Goal: Information Seeking & Learning: Find specific fact

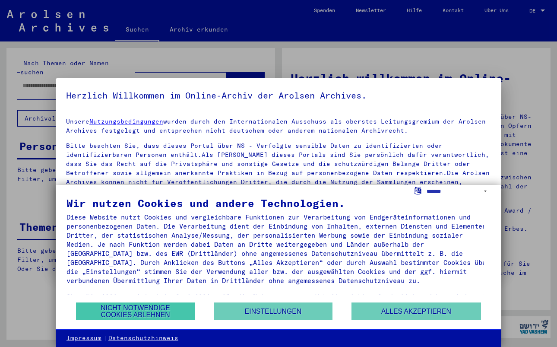
click at [140, 309] on button "Nicht notwendige Cookies ablehnen" at bounding box center [135, 311] width 119 height 18
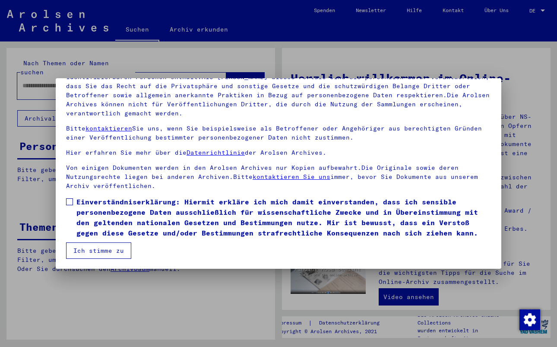
scroll to position [78, 0]
click at [72, 200] on span at bounding box center [69, 201] width 7 height 7
click at [79, 250] on button "Ich stimme zu" at bounding box center [98, 250] width 65 height 16
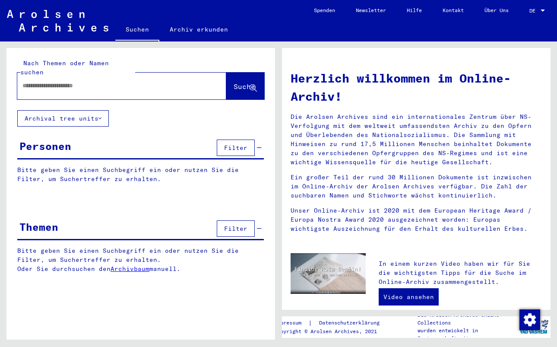
click at [31, 81] on input "text" at bounding box center [111, 85] width 178 height 9
type input "**********"
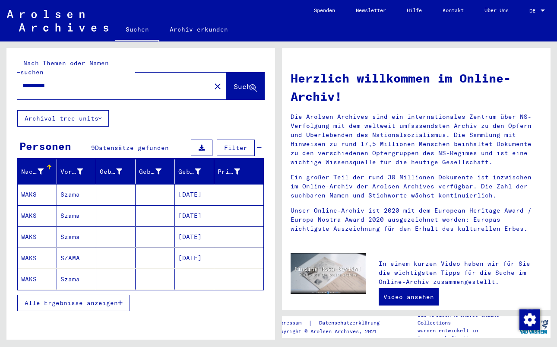
click at [26, 184] on mat-cell "WAKS" at bounding box center [37, 194] width 39 height 21
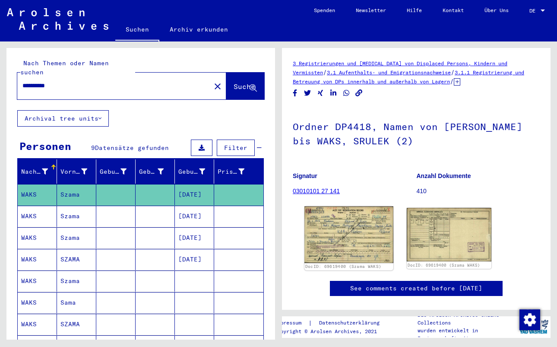
click at [358, 240] on img at bounding box center [348, 234] width 89 height 57
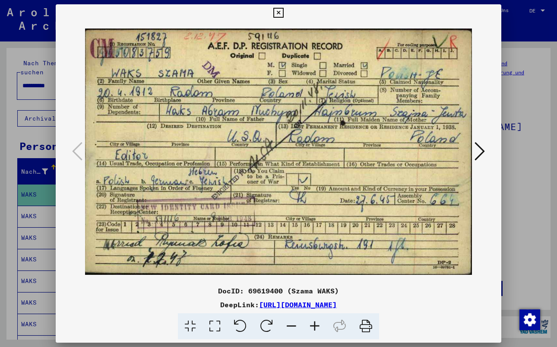
click at [283, 14] on icon at bounding box center [278, 13] width 10 height 10
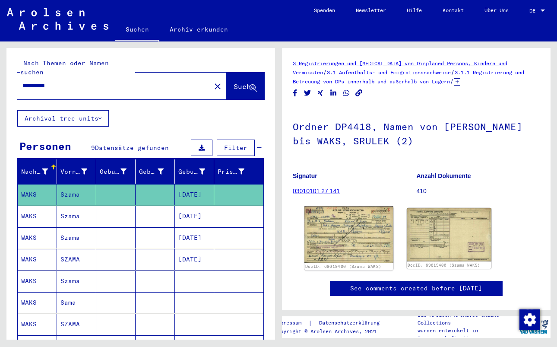
click at [380, 241] on img at bounding box center [348, 234] width 89 height 57
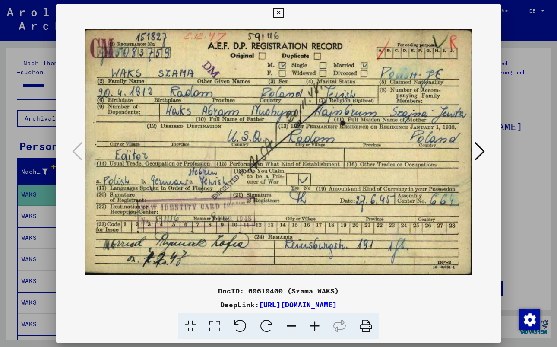
click at [503, 171] on div at bounding box center [278, 173] width 557 height 347
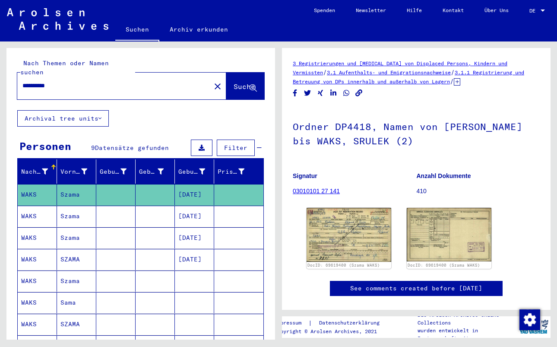
click at [28, 206] on mat-cell "WAKS" at bounding box center [37, 216] width 39 height 21
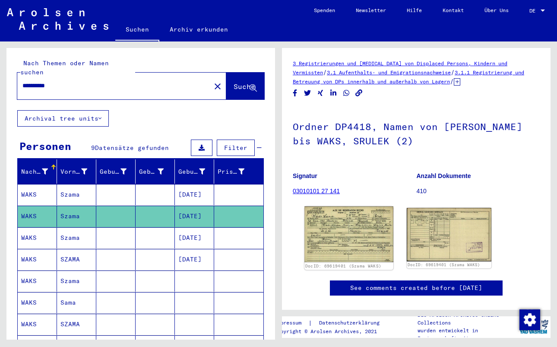
click at [339, 242] on img at bounding box center [348, 234] width 89 height 56
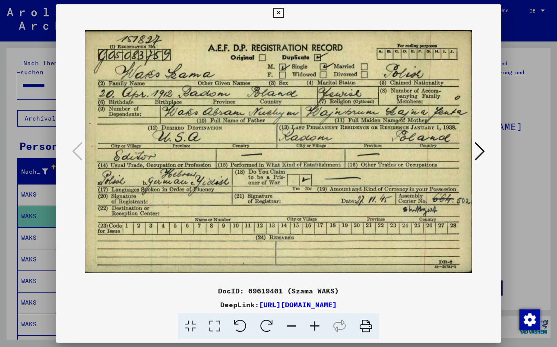
click at [525, 218] on div at bounding box center [278, 173] width 557 height 347
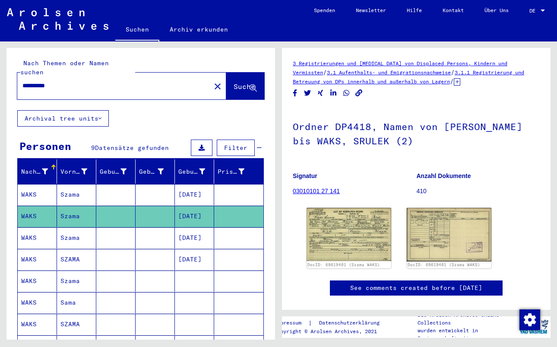
click at [28, 227] on mat-cell "WAKS" at bounding box center [37, 237] width 39 height 21
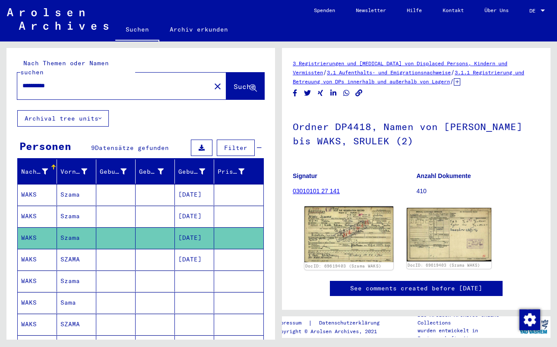
click at [346, 220] on img at bounding box center [348, 234] width 89 height 56
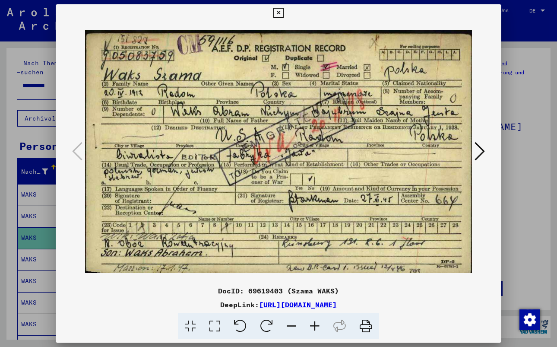
click at [499, 209] on div at bounding box center [279, 152] width 446 height 260
click at [528, 207] on div at bounding box center [278, 173] width 557 height 347
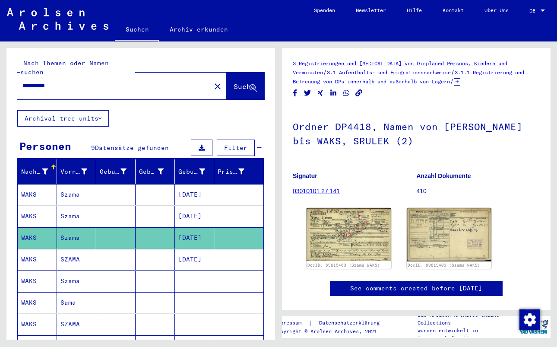
click at [27, 249] on mat-cell "WAKS" at bounding box center [37, 259] width 39 height 21
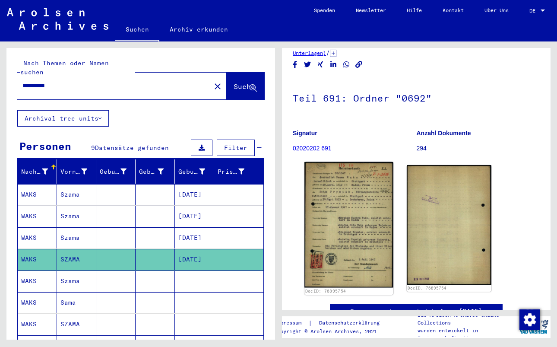
scroll to position [47, 0]
click at [340, 233] on img at bounding box center [348, 223] width 89 height 125
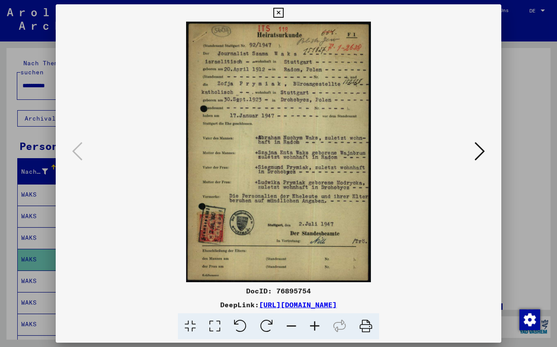
click at [525, 187] on div at bounding box center [278, 173] width 557 height 347
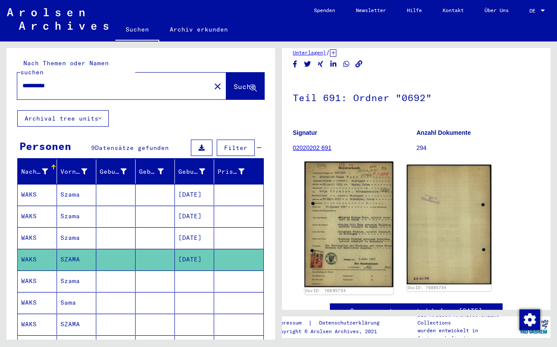
click at [330, 211] on img at bounding box center [348, 223] width 89 height 125
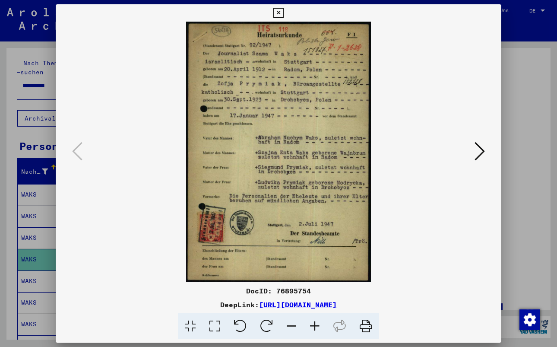
click at [480, 149] on icon at bounding box center [480, 151] width 10 height 21
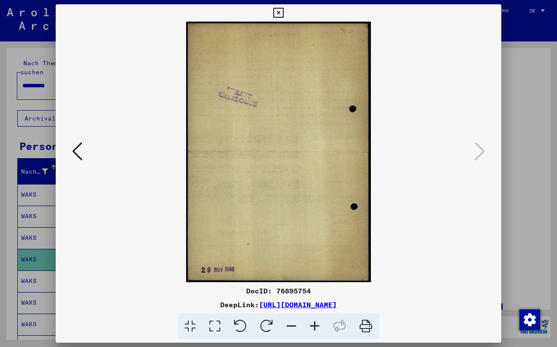
click at [283, 11] on icon at bounding box center [278, 13] width 10 height 10
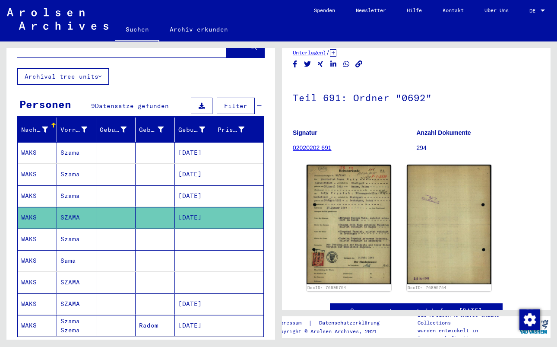
scroll to position [42, 0]
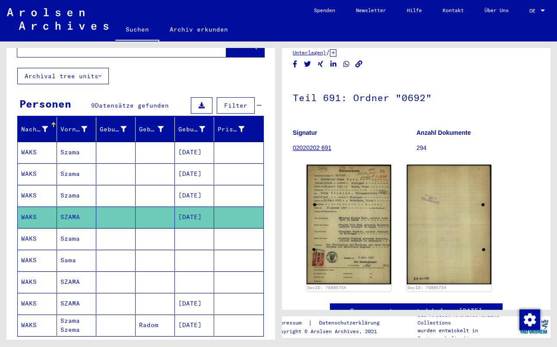
click at [34, 228] on mat-cell "WAKS" at bounding box center [37, 238] width 39 height 21
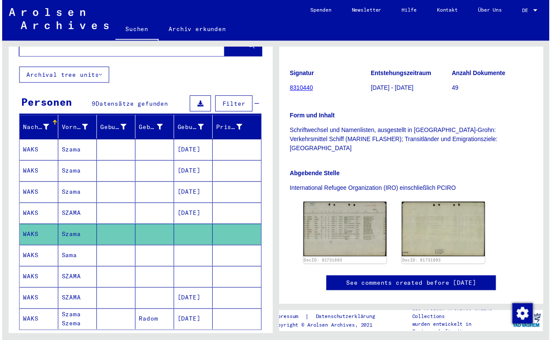
scroll to position [139, 0]
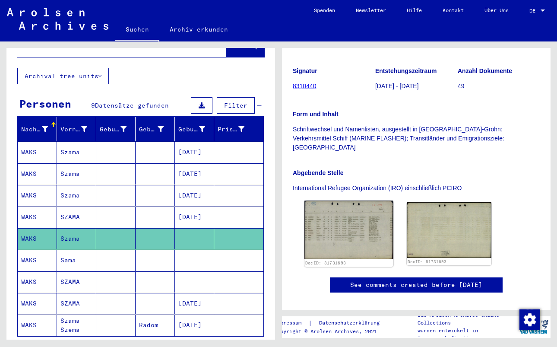
click at [331, 212] on img at bounding box center [348, 230] width 89 height 58
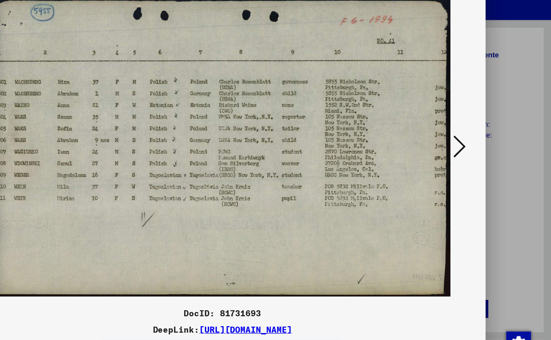
scroll to position [0, 0]
click at [469, 137] on icon at bounding box center [474, 147] width 10 height 21
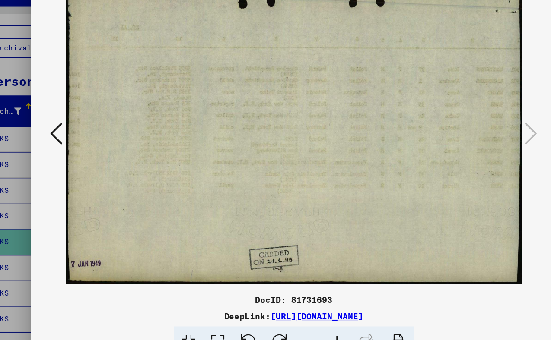
click at [72, 137] on icon at bounding box center [77, 147] width 10 height 21
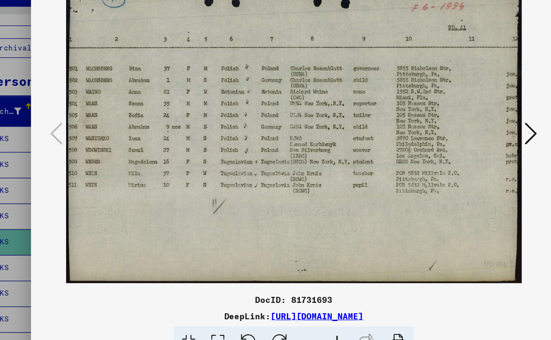
click at [457, 78] on div at bounding box center [275, 148] width 440 height 260
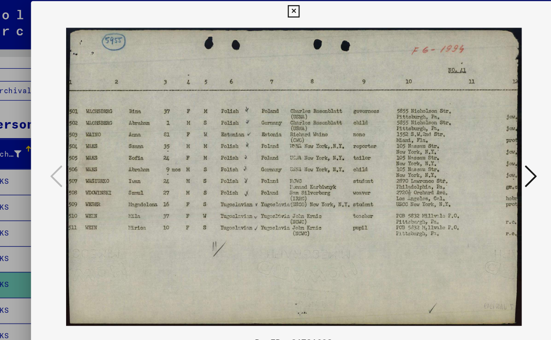
click at [469, 149] on icon at bounding box center [474, 147] width 10 height 21
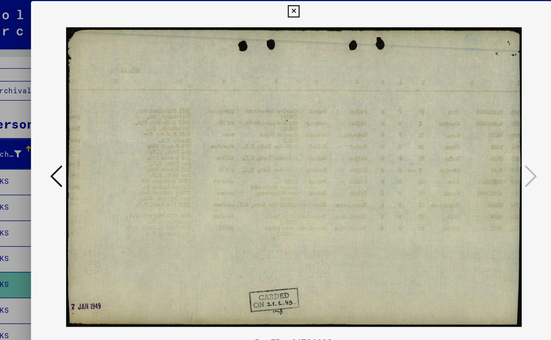
click at [72, 147] on icon at bounding box center [77, 147] width 10 height 21
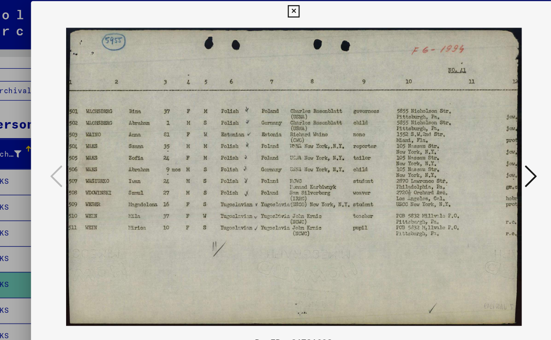
click at [469, 151] on icon at bounding box center [474, 147] width 10 height 21
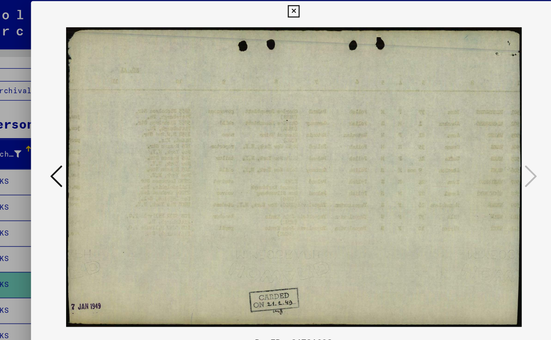
click at [280, 10] on icon at bounding box center [275, 9] width 10 height 10
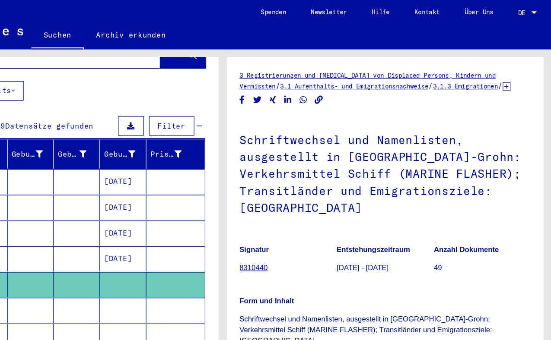
click at [510, 72] on icon at bounding box center [513, 72] width 6 height 7
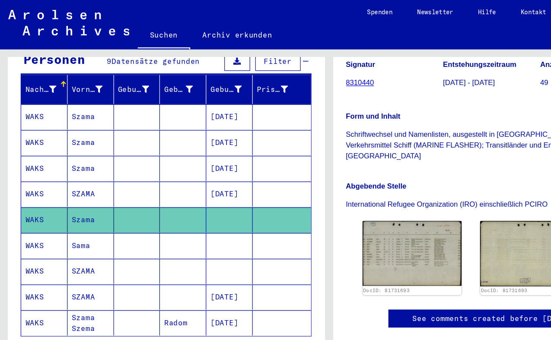
scroll to position [100, 0]
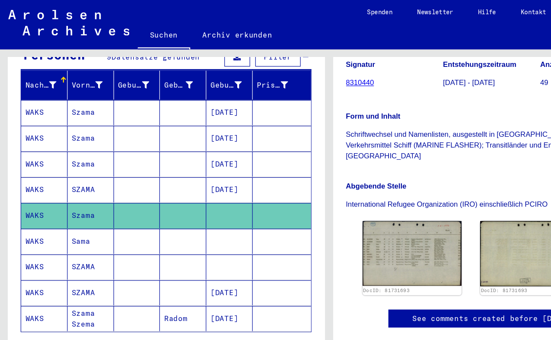
click at [25, 193] on mat-cell "WAKS" at bounding box center [37, 202] width 39 height 21
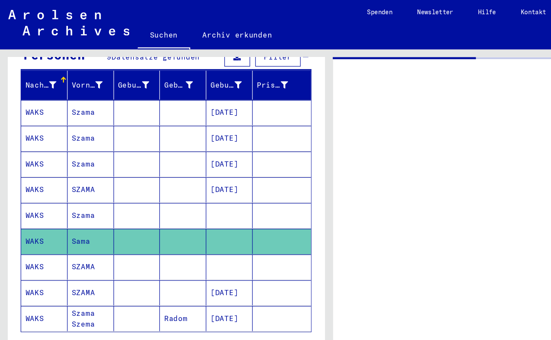
click at [25, 193] on mat-cell "WAKS" at bounding box center [37, 202] width 39 height 21
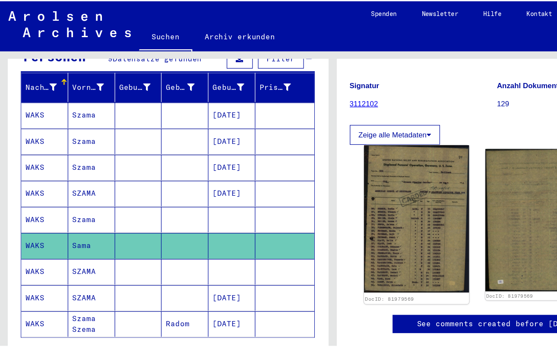
scroll to position [124, 0]
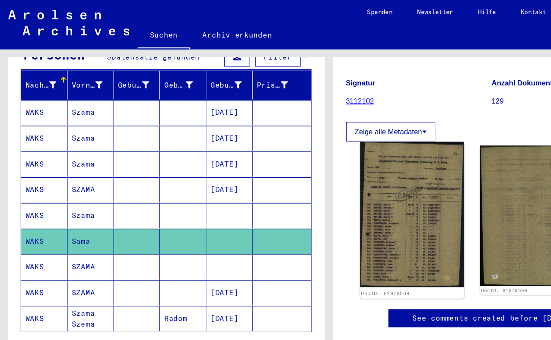
click at [335, 158] on img at bounding box center [344, 180] width 87 height 122
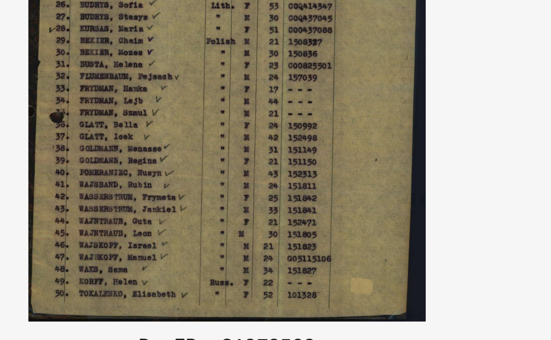
click at [180, 46] on img at bounding box center [276, 148] width 382 height 204
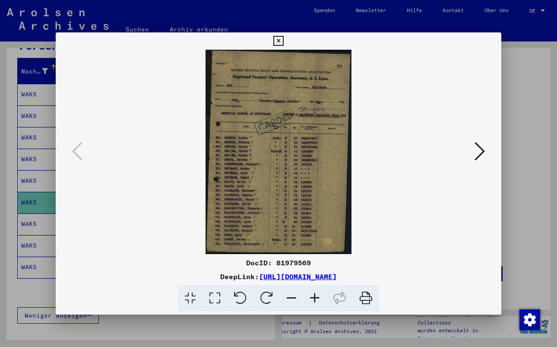
click at [283, 38] on icon at bounding box center [278, 41] width 10 height 10
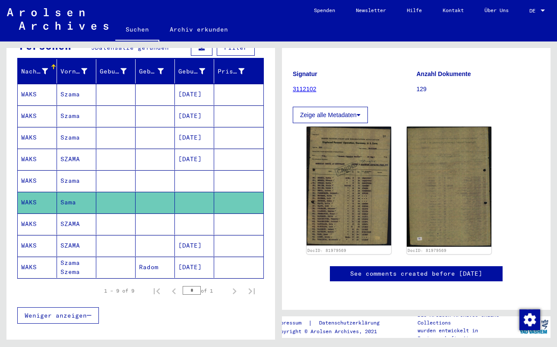
click at [24, 217] on mat-cell "WAKS" at bounding box center [37, 223] width 39 height 21
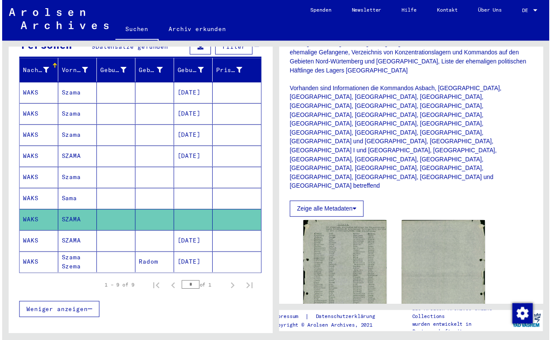
scroll to position [264, 0]
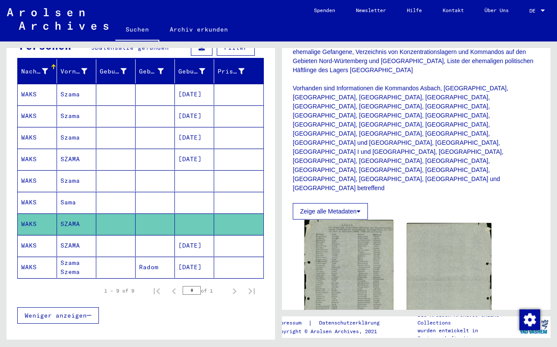
click at [354, 239] on img at bounding box center [348, 281] width 89 height 122
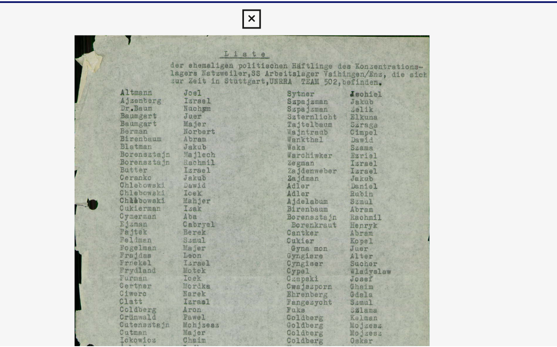
scroll to position [0, 0]
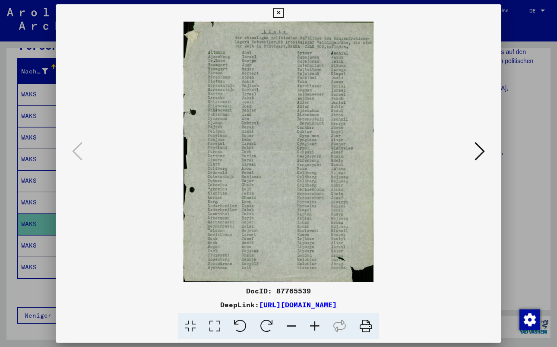
click at [283, 14] on icon at bounding box center [278, 13] width 10 height 10
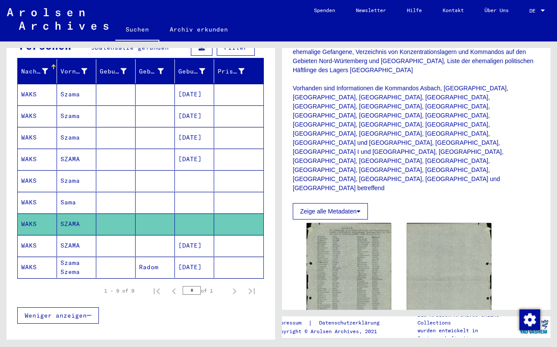
click at [32, 235] on mat-cell "WAKS" at bounding box center [37, 245] width 39 height 21
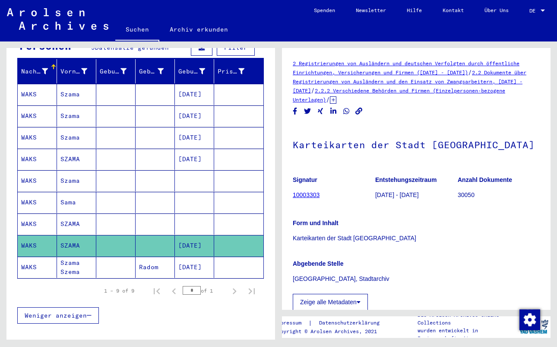
click at [336, 101] on icon at bounding box center [333, 99] width 6 height 7
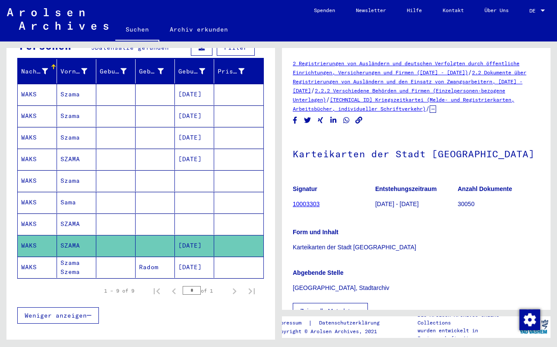
click at [33, 260] on mat-cell "WAKS" at bounding box center [37, 266] width 39 height 21
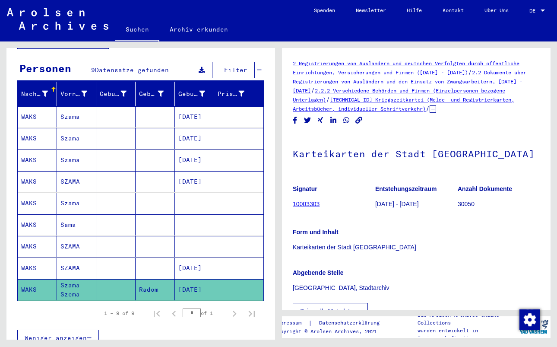
scroll to position [90, 0]
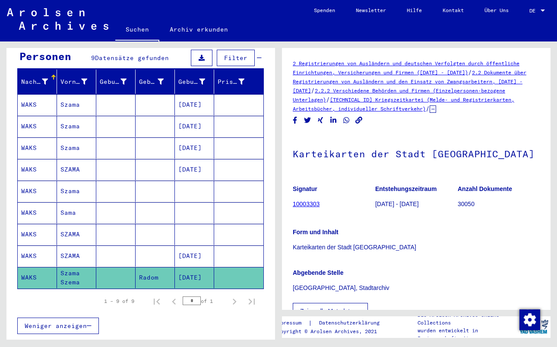
click at [28, 181] on mat-cell "WAKS" at bounding box center [37, 190] width 39 height 21
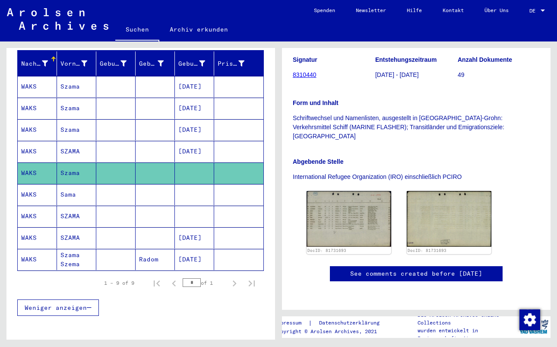
scroll to position [108, 0]
click at [35, 253] on mat-cell "WAKS" at bounding box center [37, 259] width 39 height 21
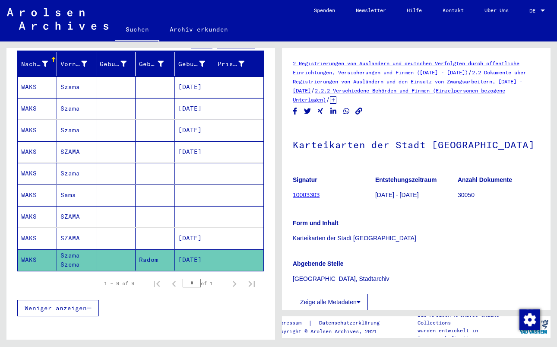
click at [336, 98] on icon at bounding box center [333, 99] width 6 height 7
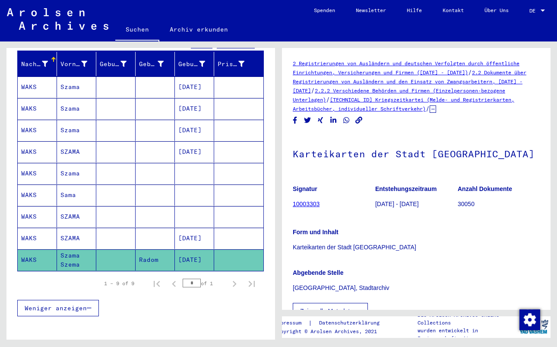
click at [29, 228] on mat-cell "WAKS" at bounding box center [37, 238] width 39 height 21
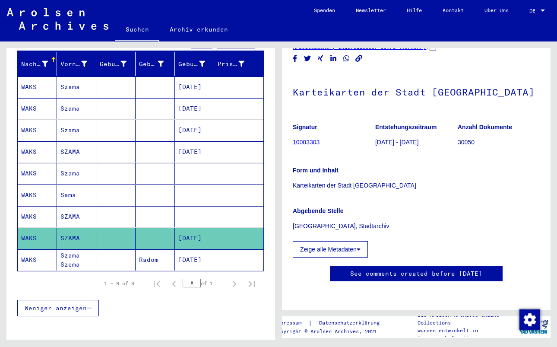
scroll to position [76, 0]
click at [29, 206] on mat-cell "WAKS" at bounding box center [37, 216] width 39 height 21
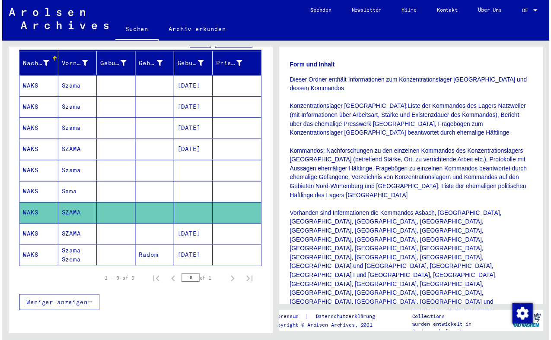
scroll to position [224, 0]
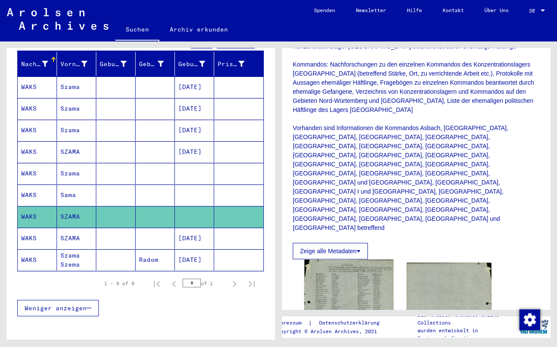
click at [338, 260] on img at bounding box center [348, 321] width 89 height 122
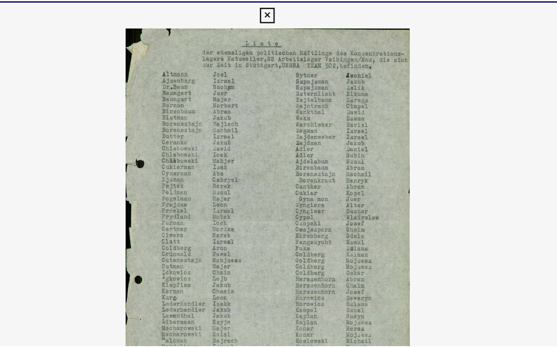
scroll to position [0, 0]
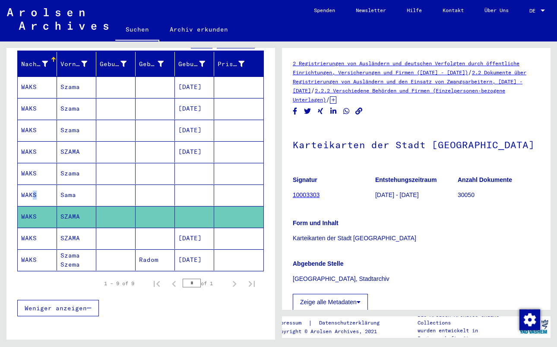
click at [31, 184] on mat-cell "WAKS" at bounding box center [37, 194] width 39 height 21
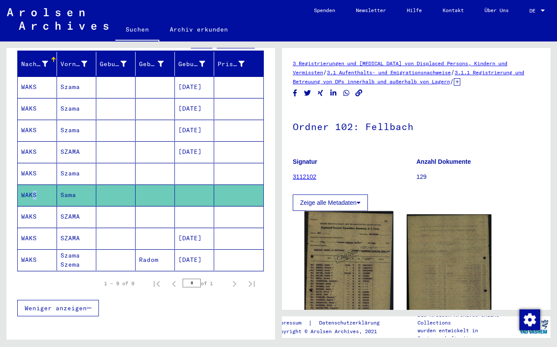
click at [360, 269] on img at bounding box center [348, 273] width 89 height 124
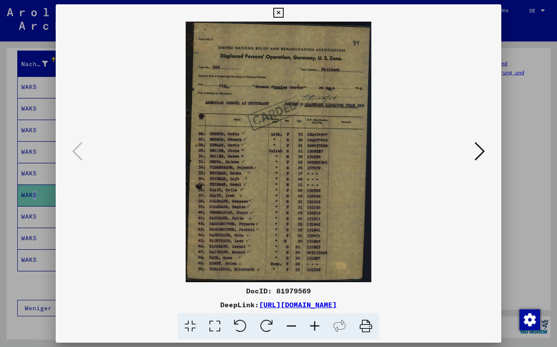
click at [475, 149] on icon at bounding box center [480, 151] width 10 height 21
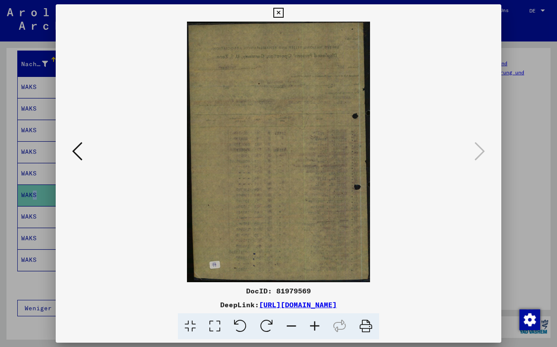
click at [283, 12] on icon at bounding box center [278, 13] width 10 height 10
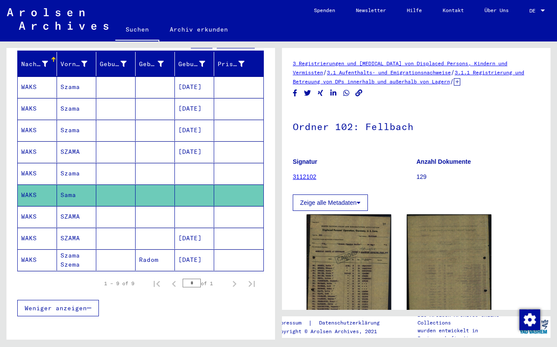
click at [33, 207] on mat-cell "WAKS" at bounding box center [37, 216] width 39 height 21
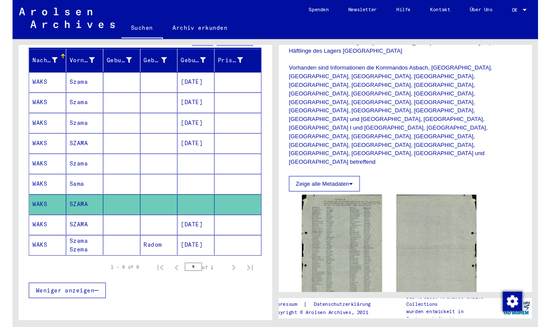
scroll to position [288, 0]
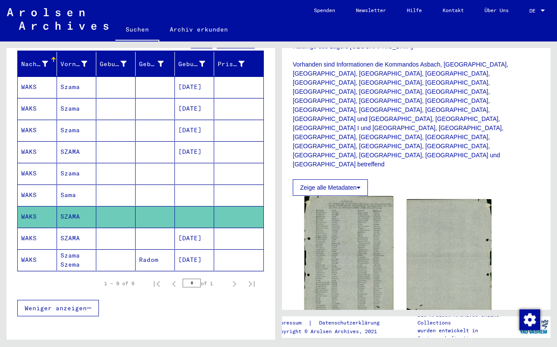
click at [357, 210] on img at bounding box center [348, 257] width 89 height 122
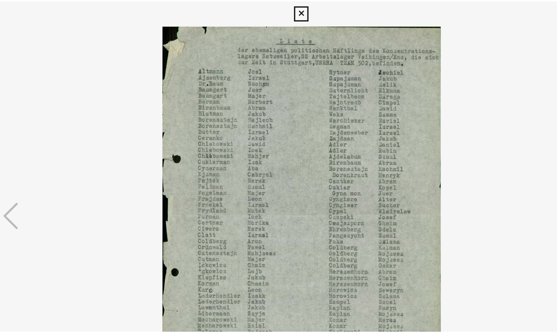
scroll to position [0, 0]
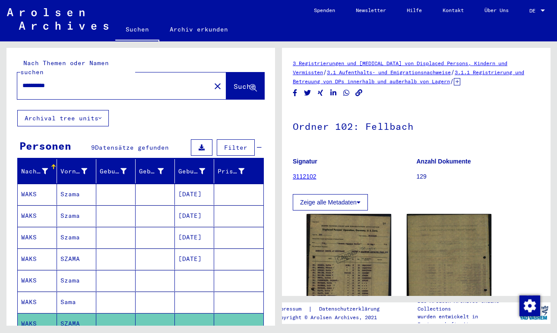
click at [460, 83] on icon at bounding box center [457, 81] width 6 height 7
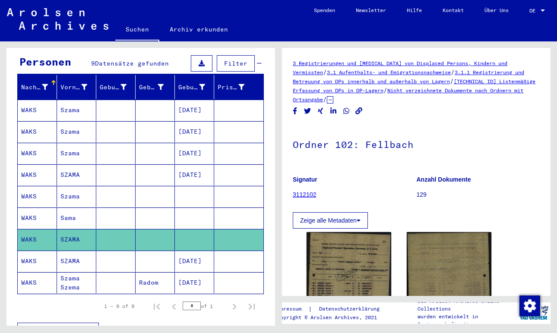
scroll to position [87, 0]
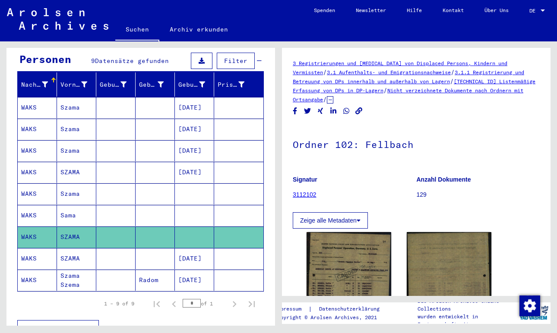
click at [25, 231] on mat-cell "WAKS" at bounding box center [37, 237] width 39 height 21
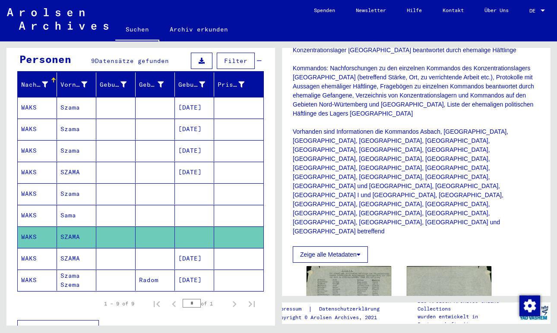
scroll to position [229, 0]
